Goal: Use online tool/utility: Utilize a website feature to perform a specific function

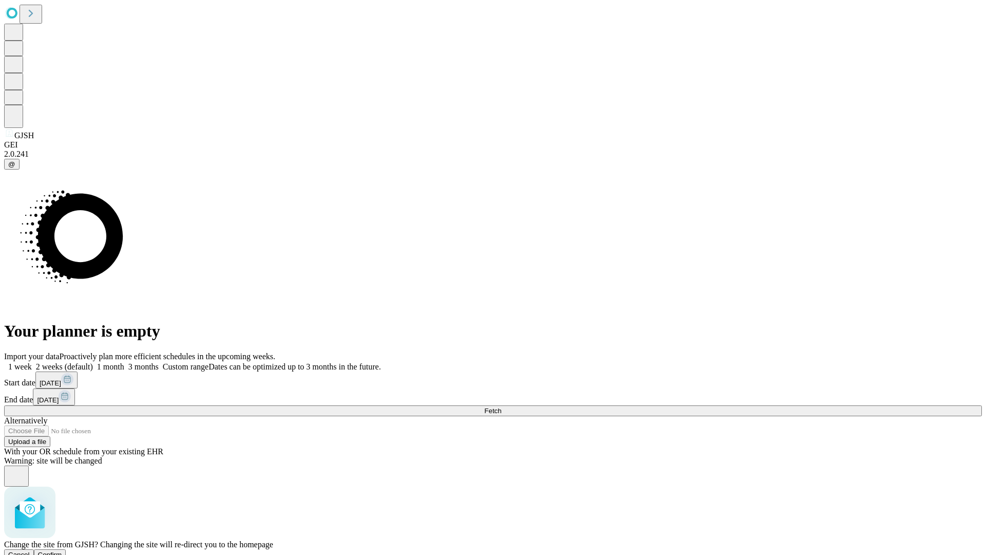
click at [62, 551] on span "Confirm" at bounding box center [50, 555] width 24 height 8
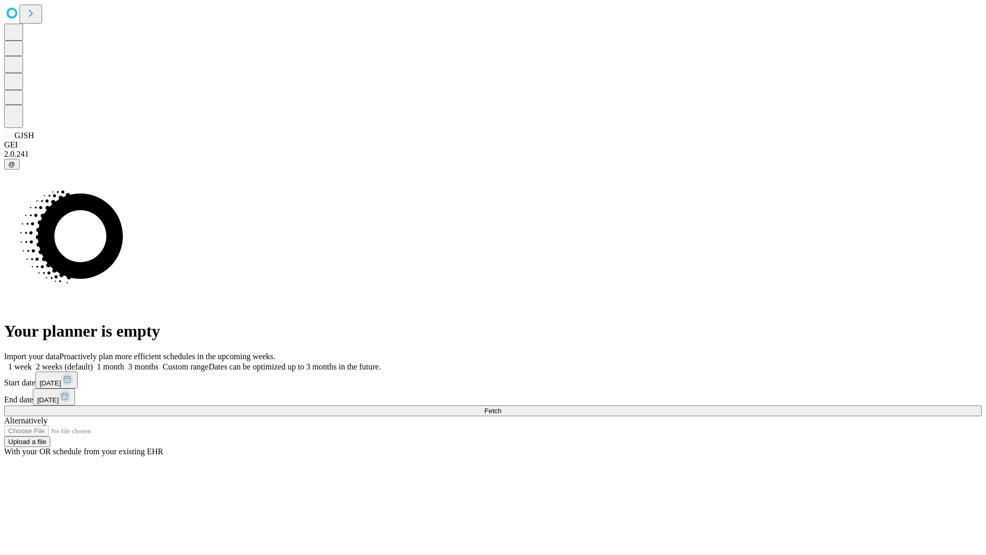
click at [93, 362] on label "2 weeks (default)" at bounding box center [62, 366] width 61 height 9
click at [501, 407] on span "Fetch" at bounding box center [492, 411] width 17 height 8
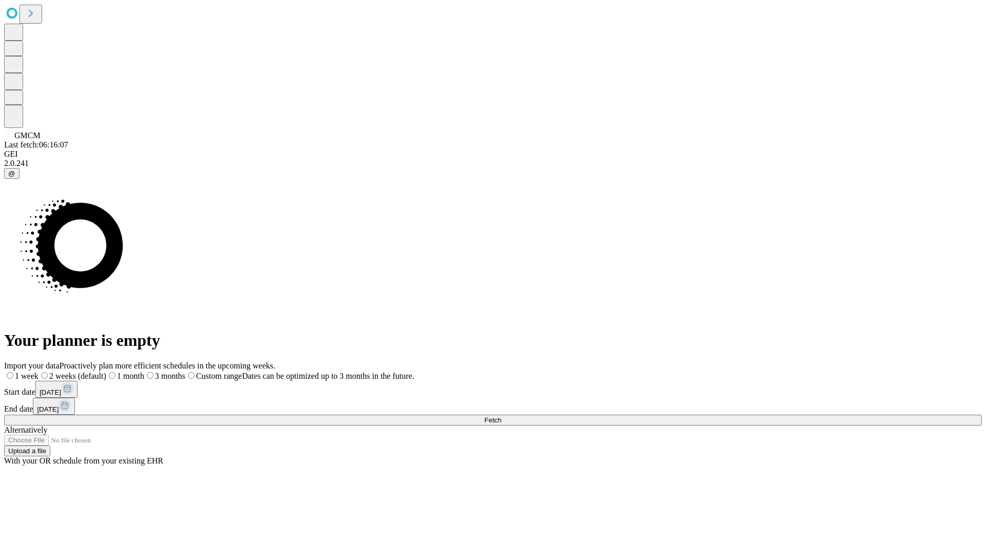
click at [106, 371] on label "2 weeks (default)" at bounding box center [73, 375] width 68 height 9
click at [501, 416] on span "Fetch" at bounding box center [492, 420] width 17 height 8
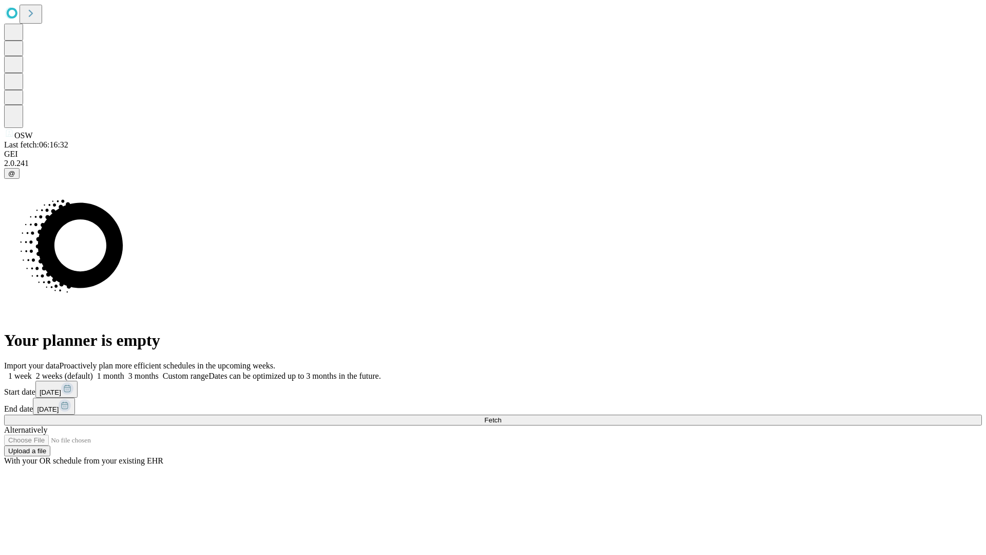
click at [93, 371] on label "2 weeks (default)" at bounding box center [62, 375] width 61 height 9
click at [501, 416] on span "Fetch" at bounding box center [492, 420] width 17 height 8
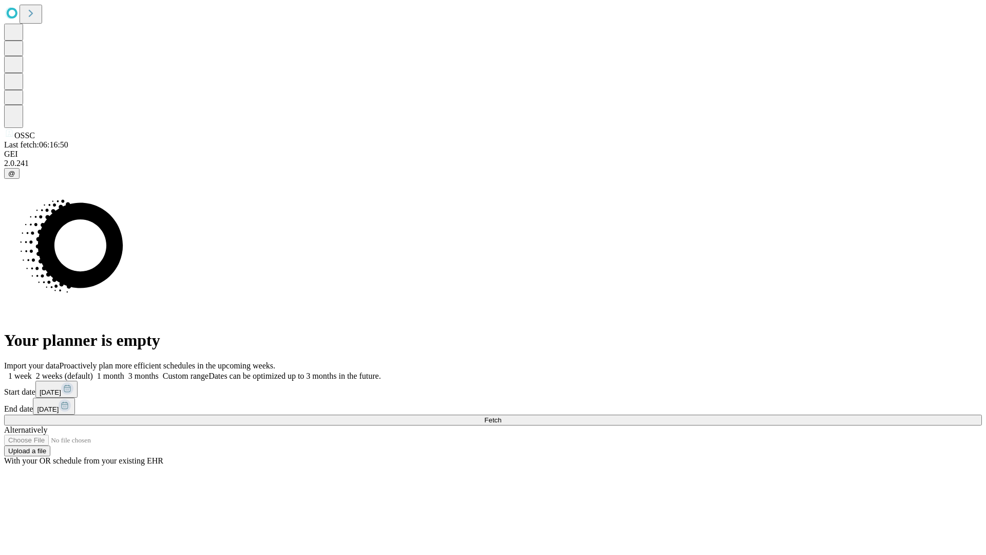
click at [93, 371] on label "2 weeks (default)" at bounding box center [62, 375] width 61 height 9
click at [501, 416] on span "Fetch" at bounding box center [492, 420] width 17 height 8
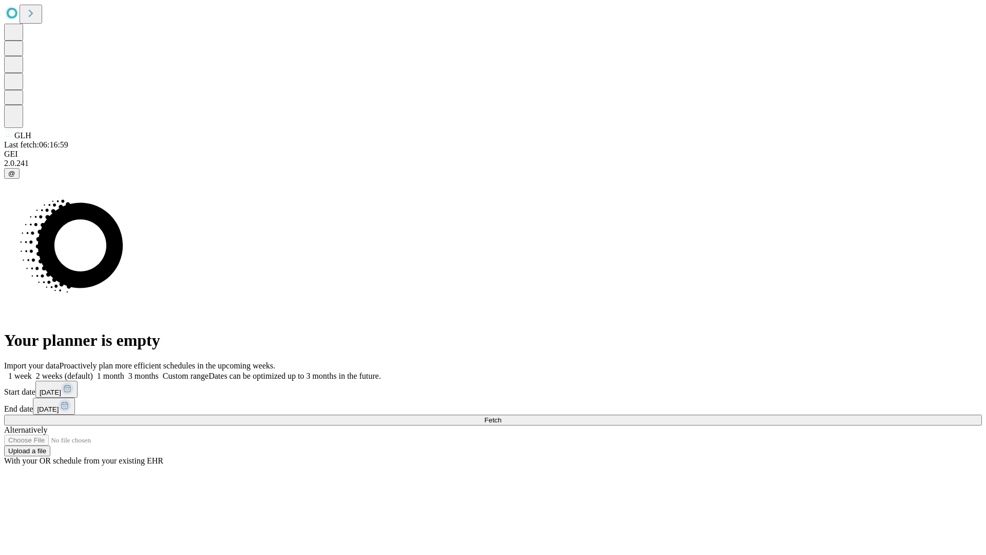
click at [501, 416] on span "Fetch" at bounding box center [492, 420] width 17 height 8
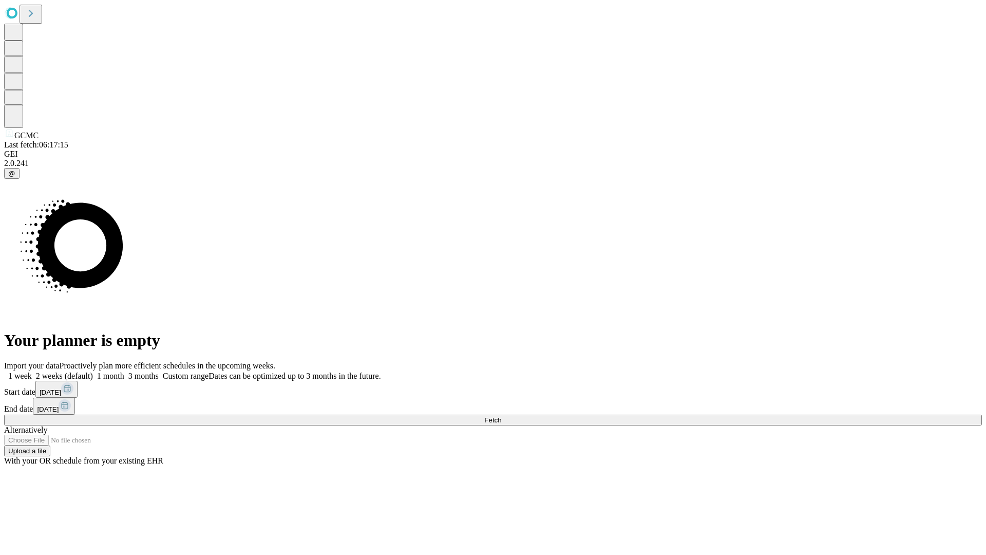
click at [501, 416] on span "Fetch" at bounding box center [492, 420] width 17 height 8
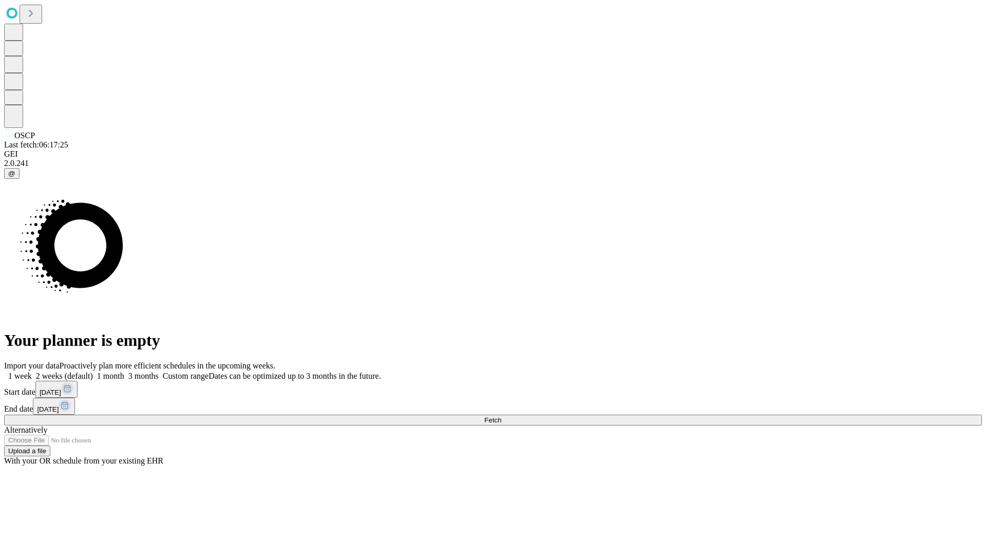
click at [93, 371] on label "2 weeks (default)" at bounding box center [62, 375] width 61 height 9
click at [501, 416] on span "Fetch" at bounding box center [492, 420] width 17 height 8
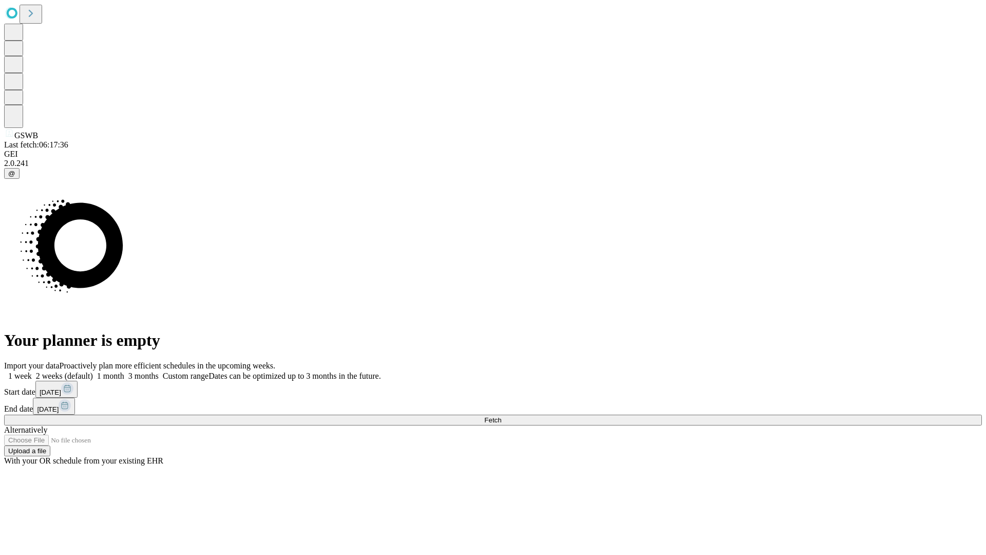
click at [501, 416] on span "Fetch" at bounding box center [492, 420] width 17 height 8
